Goal: Navigation & Orientation: Find specific page/section

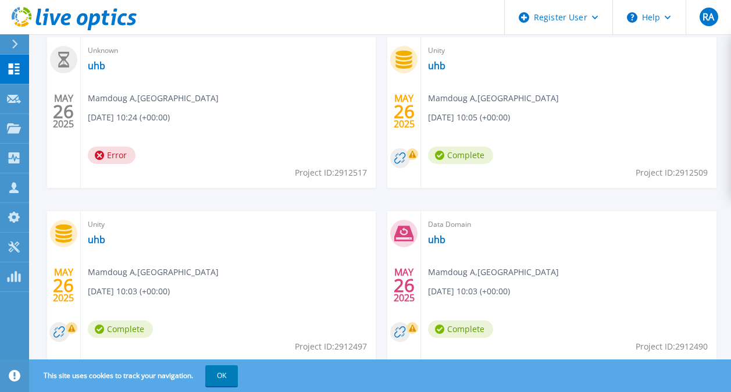
scroll to position [349, 0]
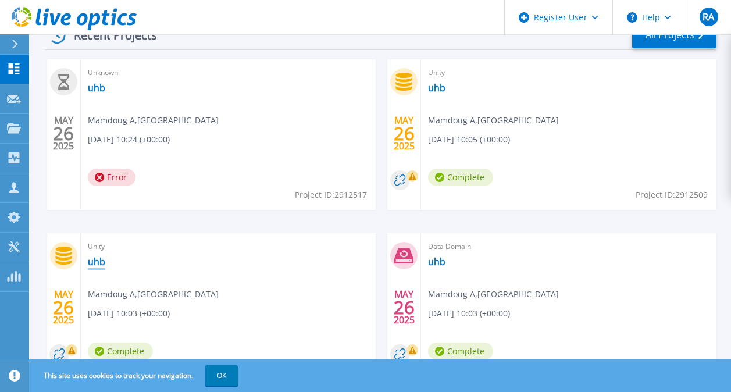
click at [100, 264] on link "uhb" at bounding box center [96, 262] width 17 height 12
